Goal: Navigation & Orientation: Find specific page/section

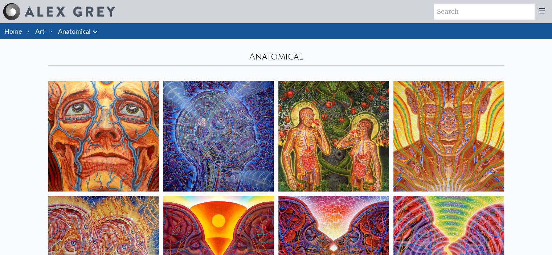
click at [82, 27] on link "Anatomical" at bounding box center [74, 31] width 33 height 10
click at [37, 27] on link "Art" at bounding box center [39, 31] width 9 height 10
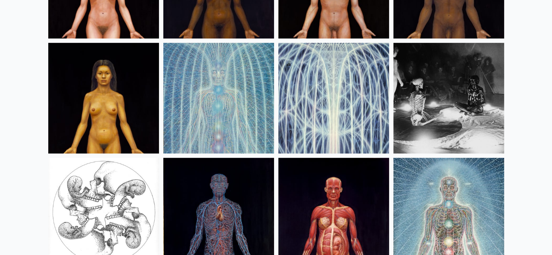
scroll to position [8780, 0]
